Goal: Task Accomplishment & Management: Manage account settings

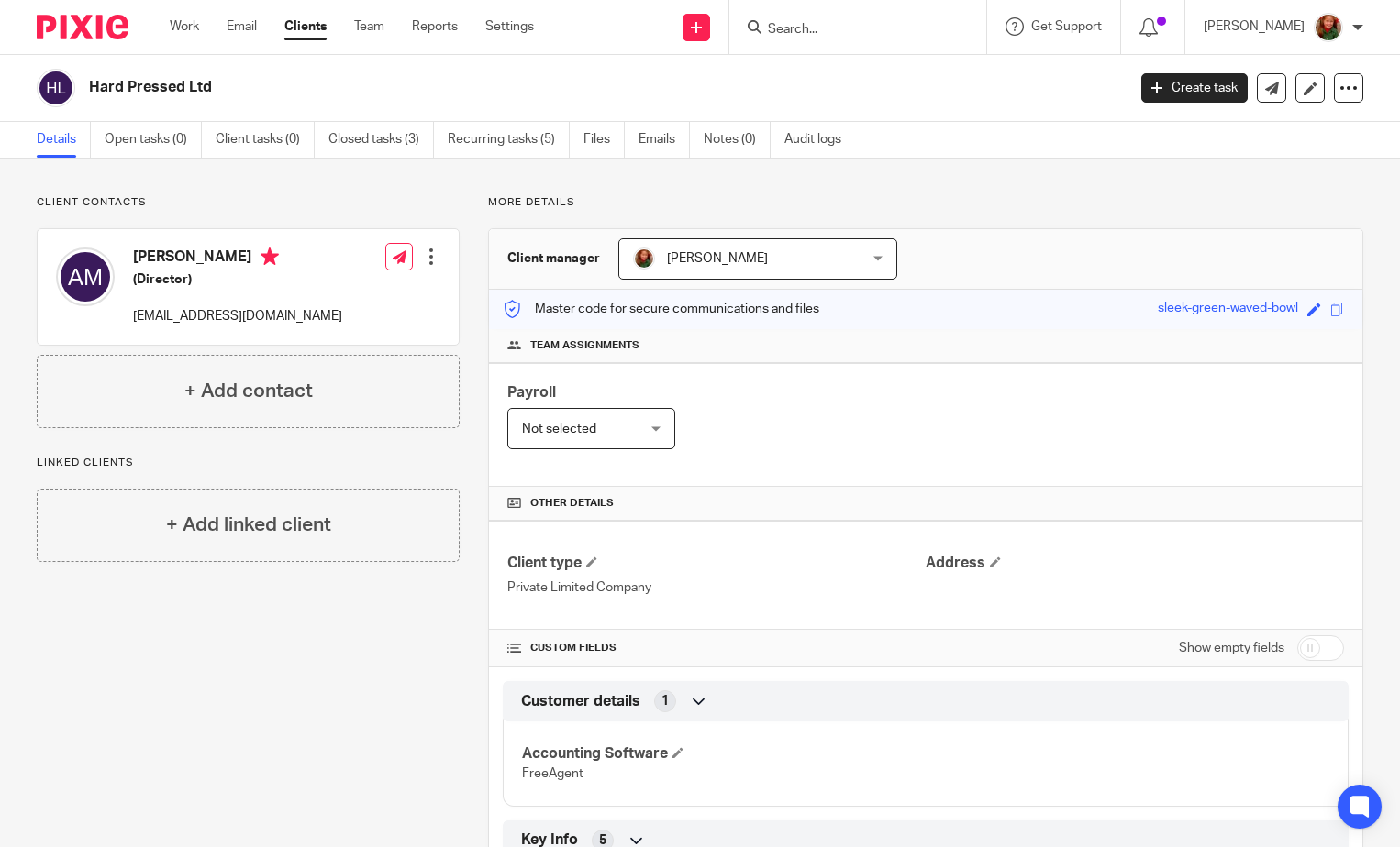
scroll to position [282, 0]
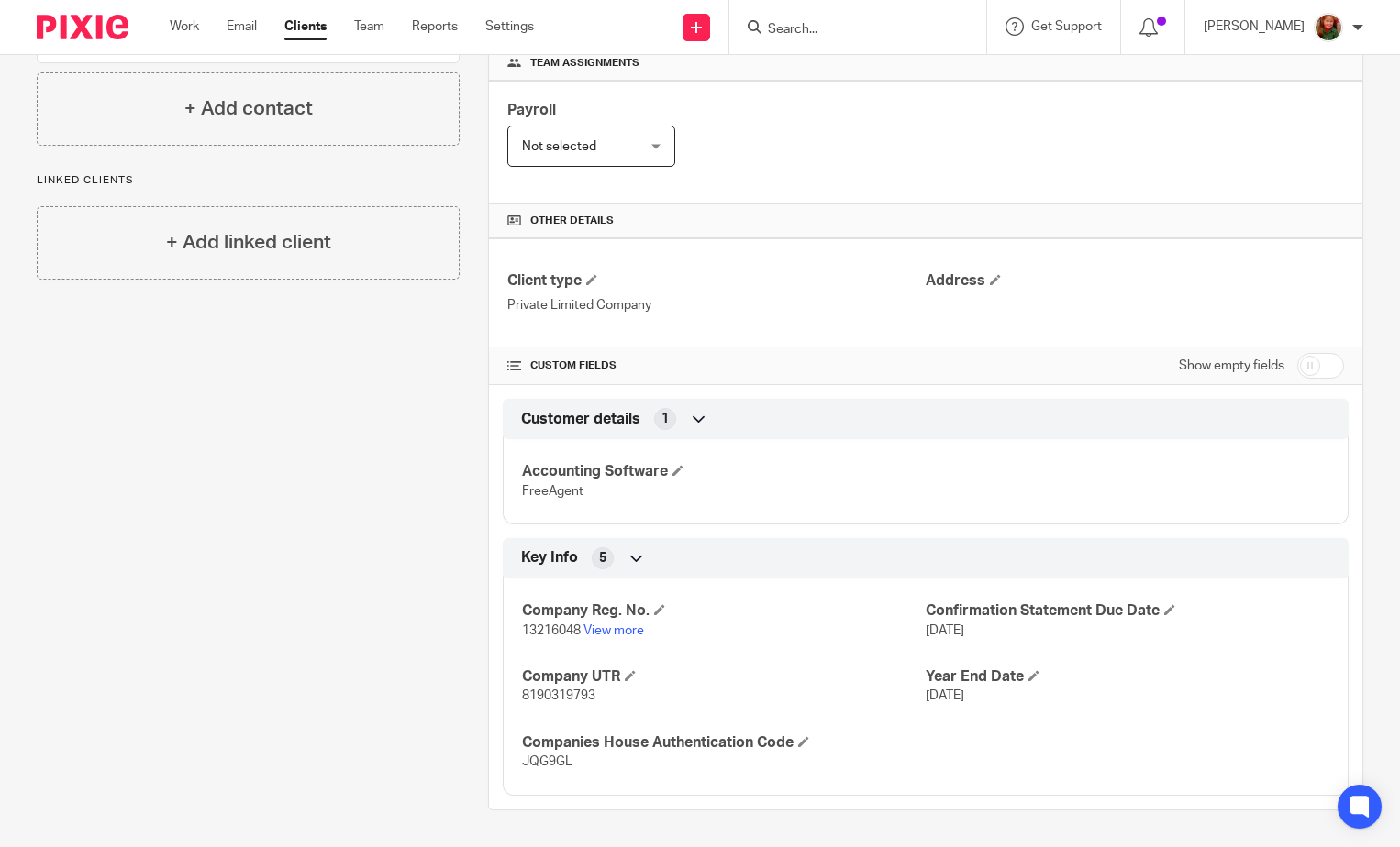
click at [885, 22] on input "Search" at bounding box center [848, 30] width 165 height 17
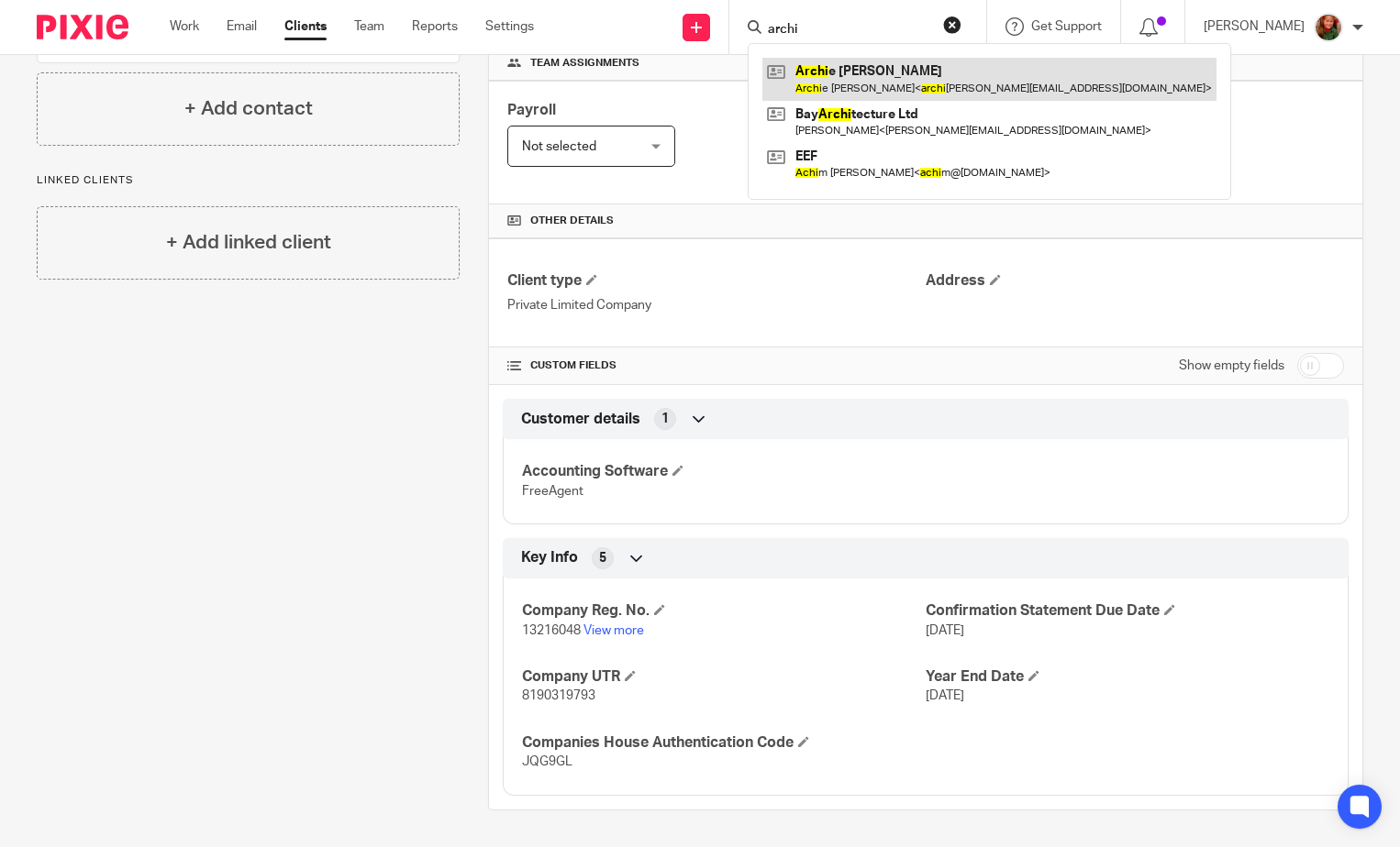
type input "archi"
click at [885, 80] on link at bounding box center [989, 79] width 454 height 42
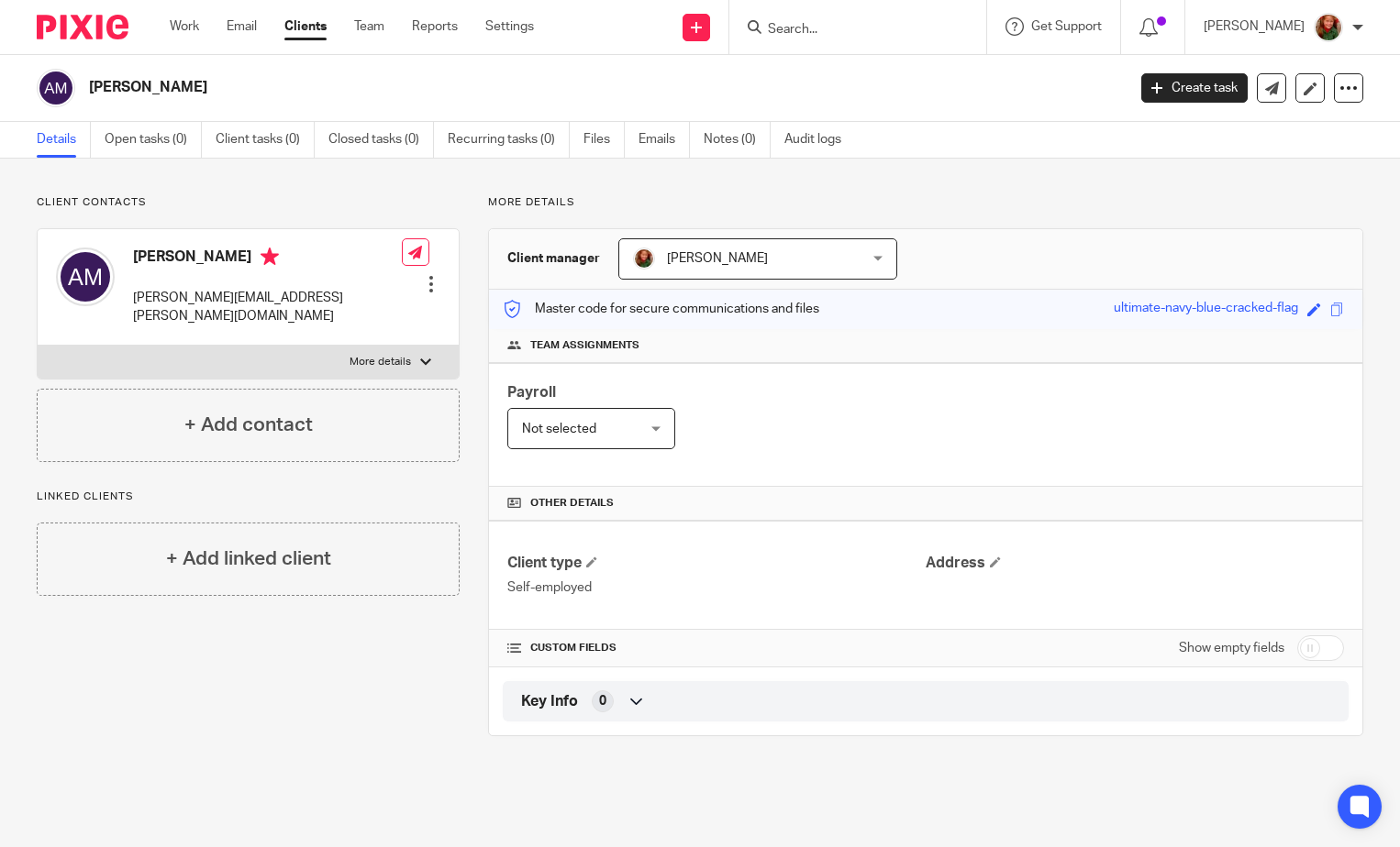
click at [1315, 652] on input "checkbox" at bounding box center [1320, 648] width 47 height 26
checkbox input "true"
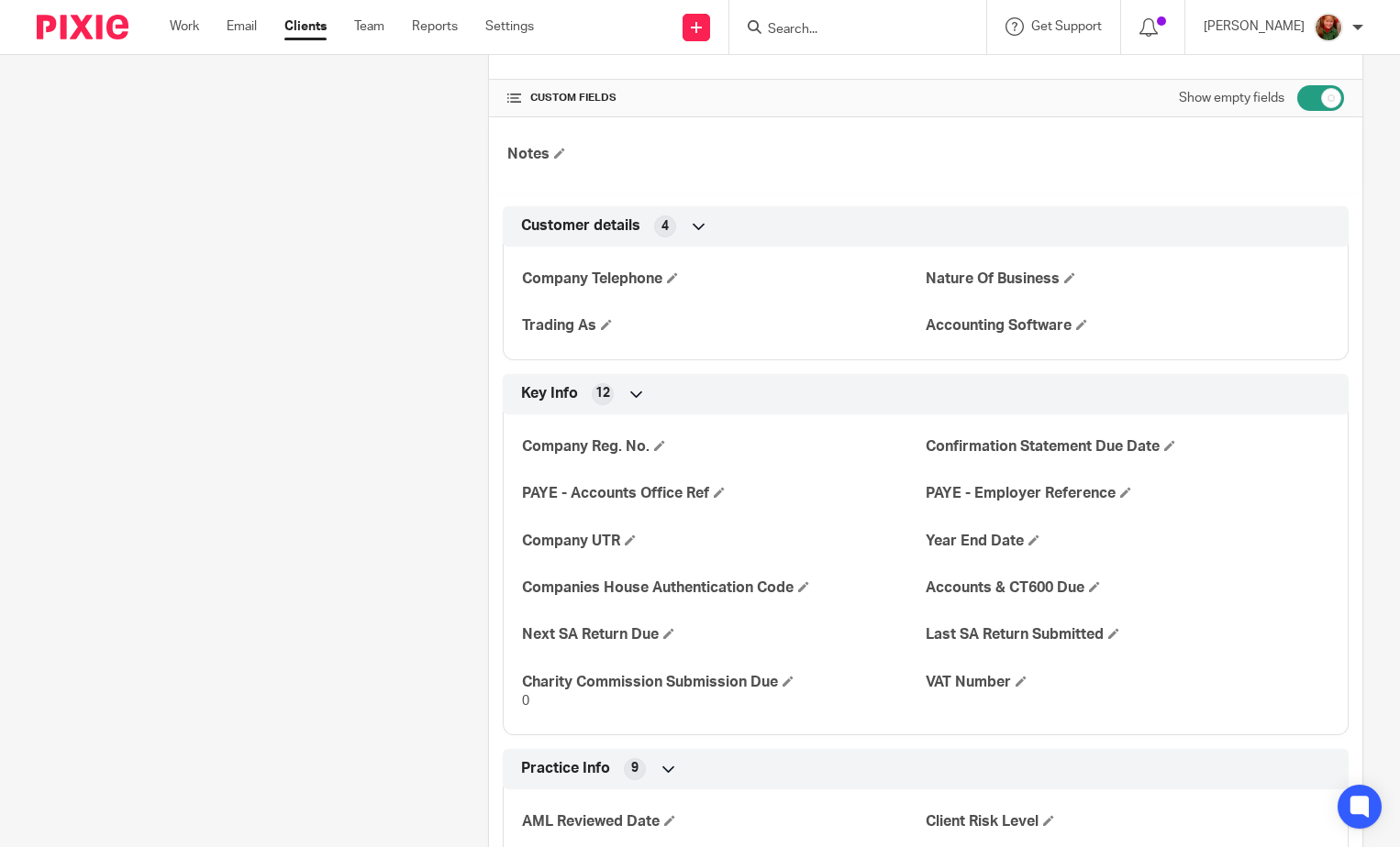
scroll to position [91, 0]
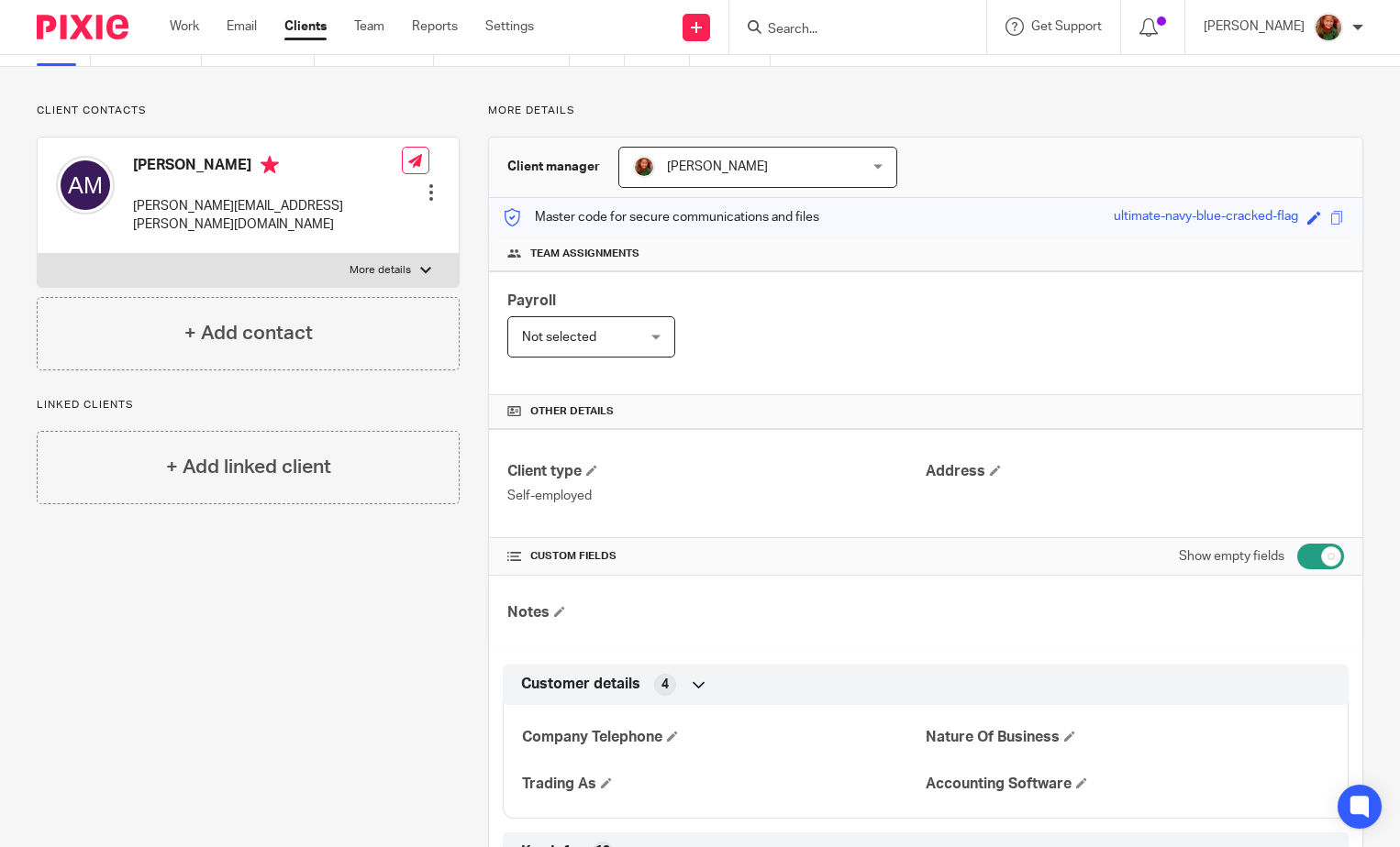
click at [412, 254] on label "More details" at bounding box center [248, 270] width 421 height 33
click at [38, 254] on input "More details" at bounding box center [37, 254] width 1 height 1
checkbox input "true"
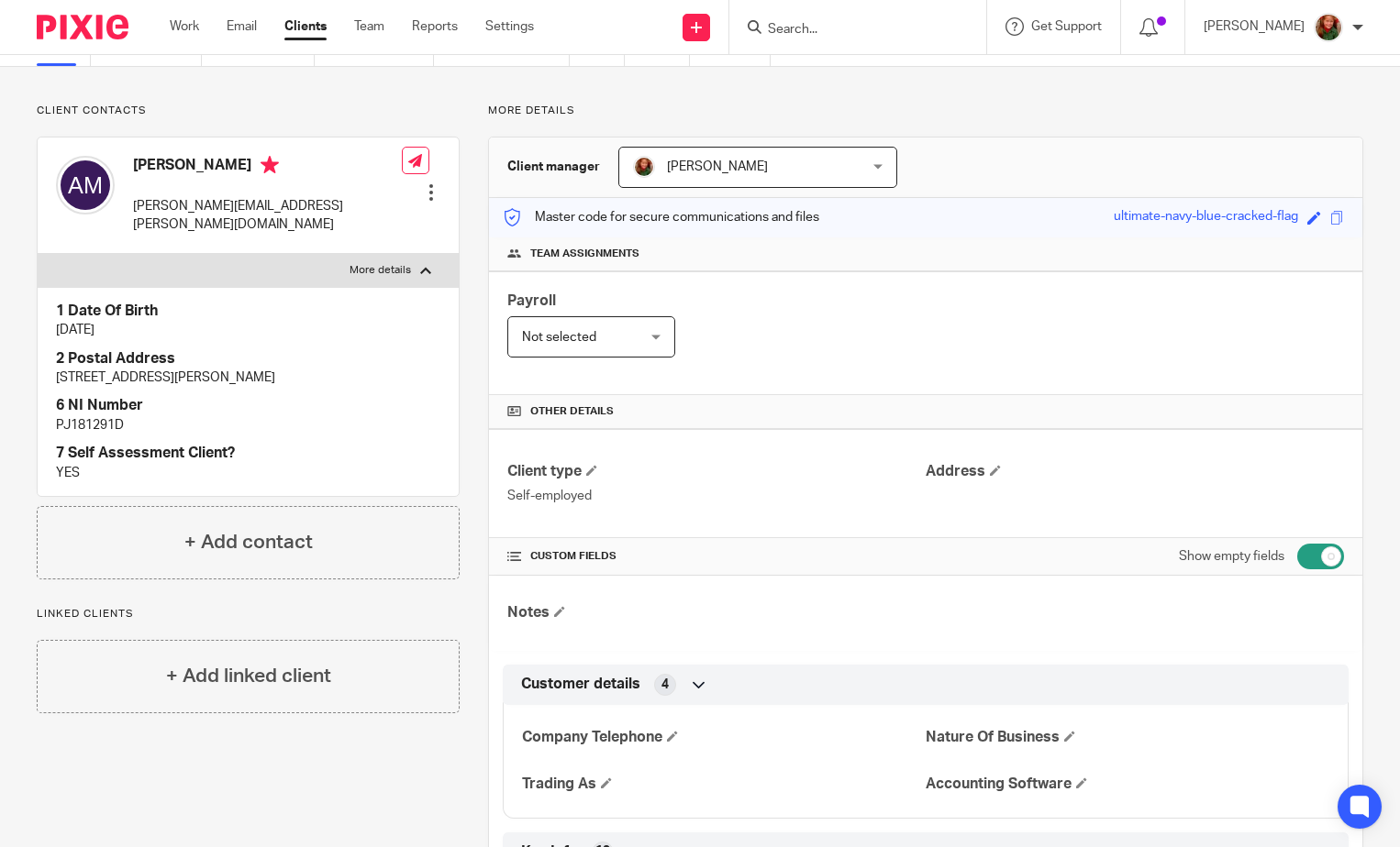
click at [425, 184] on div at bounding box center [431, 193] width 18 height 18
click at [338, 205] on link "Edit contact" at bounding box center [344, 206] width 175 height 27
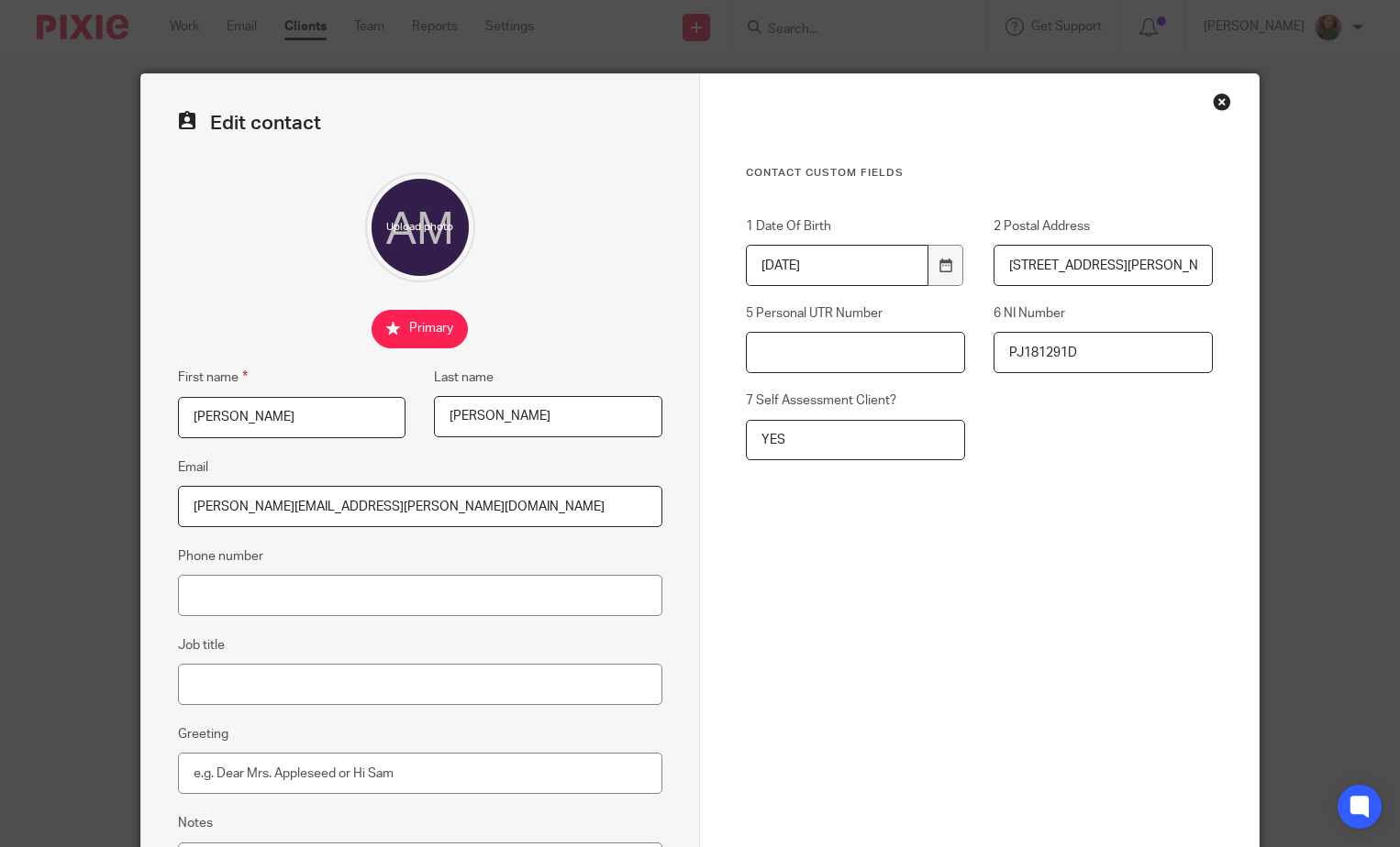
click at [771, 365] on input "5 Personal UTR Number" at bounding box center [855, 353] width 220 height 42
paste input "50763 95240"
type input "50763 95240"
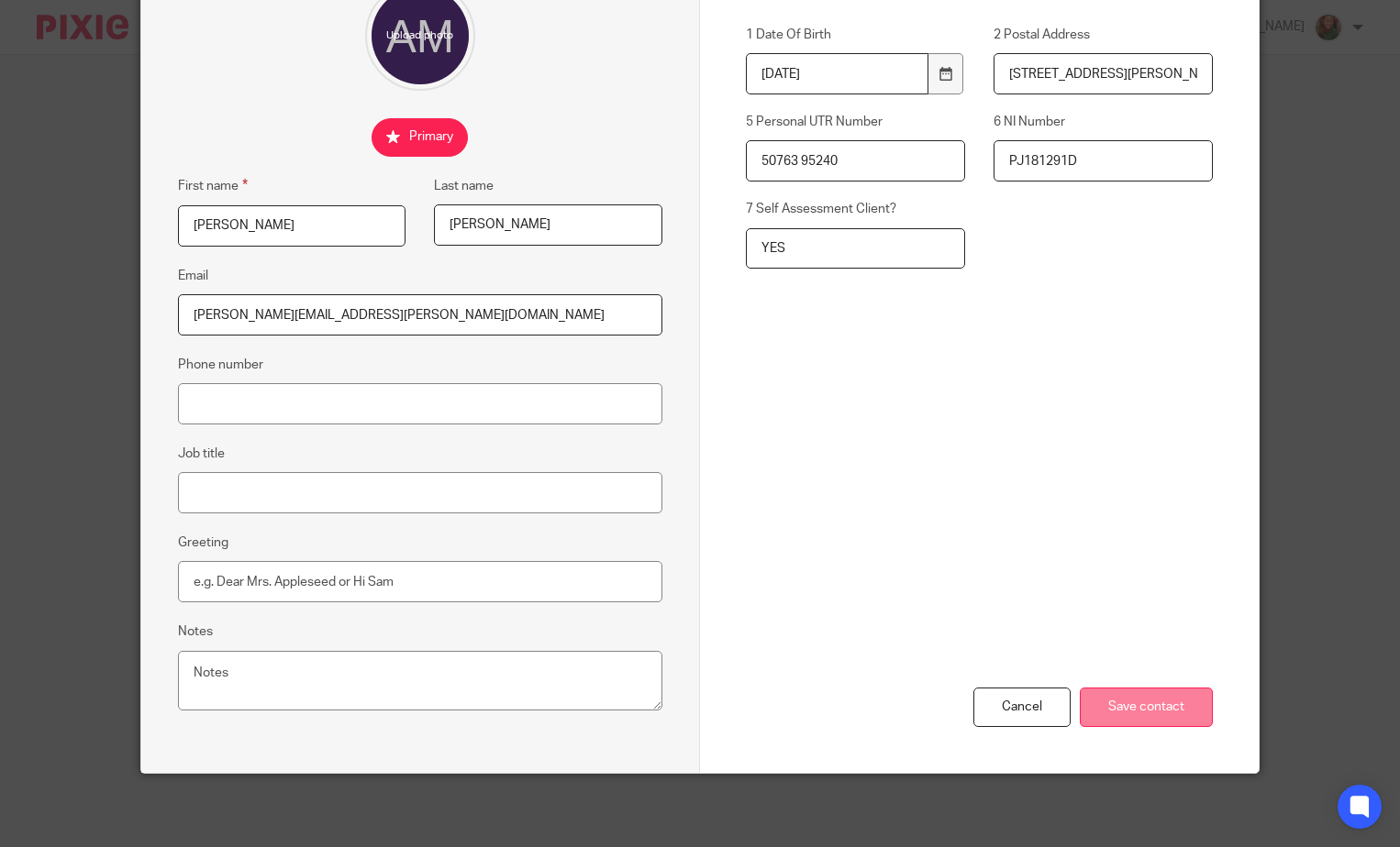
click at [1130, 707] on input "Save contact" at bounding box center [1146, 708] width 133 height 40
click at [1155, 710] on input "Save contact" at bounding box center [1146, 708] width 133 height 40
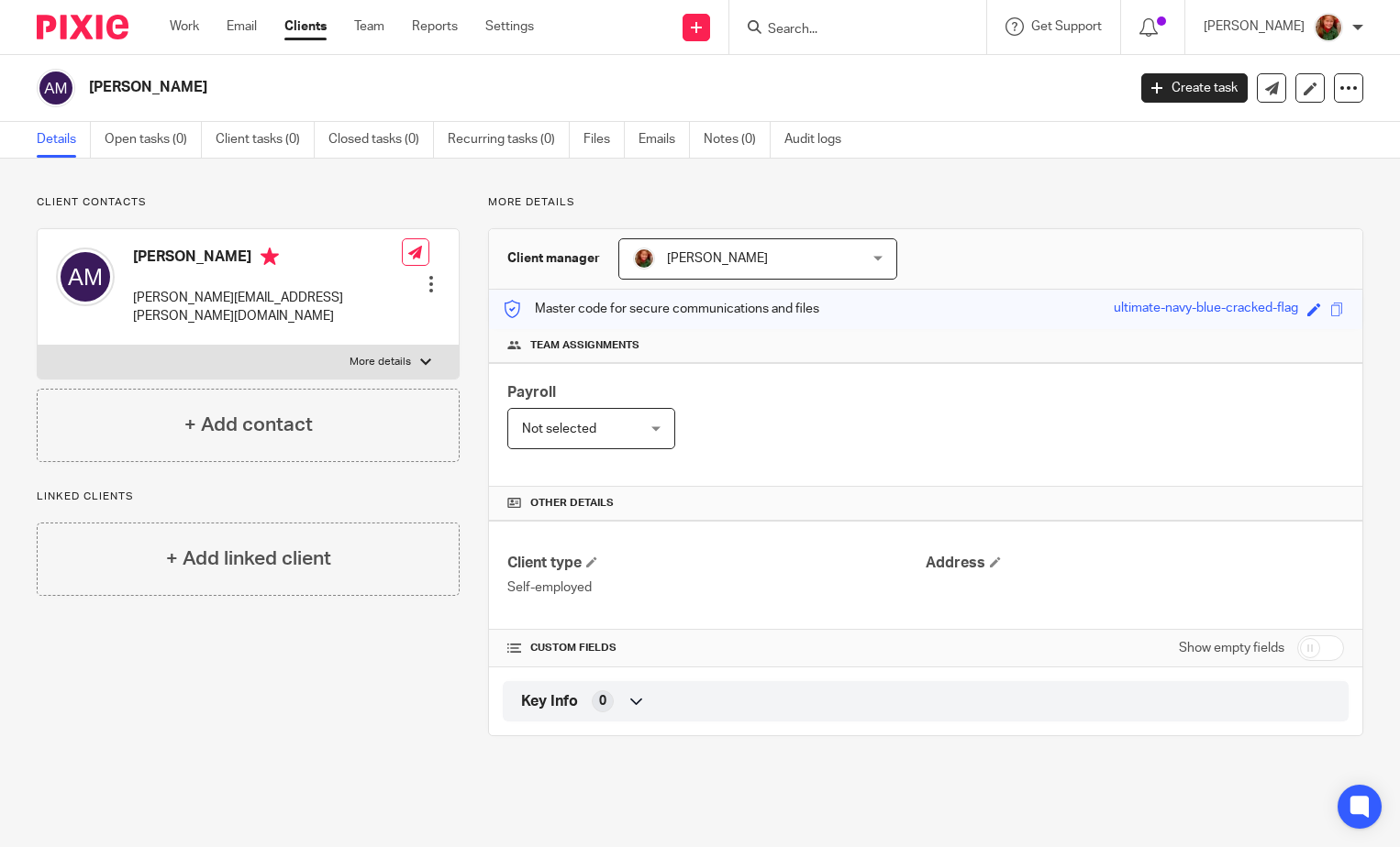
click at [427, 357] on div at bounding box center [426, 362] width 11 height 11
click at [38, 345] on input "More details" at bounding box center [37, 345] width 1 height 1
checkbox input "true"
